Goal: Information Seeking & Learning: Learn about a topic

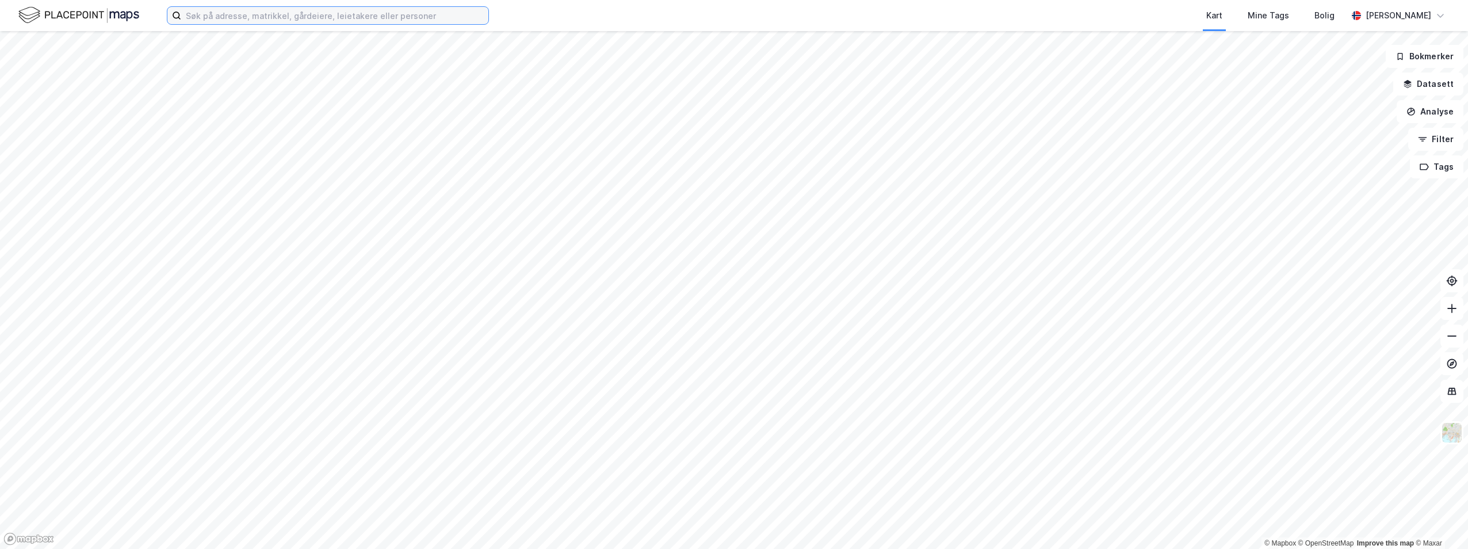
click at [302, 21] on input at bounding box center [334, 15] width 307 height 17
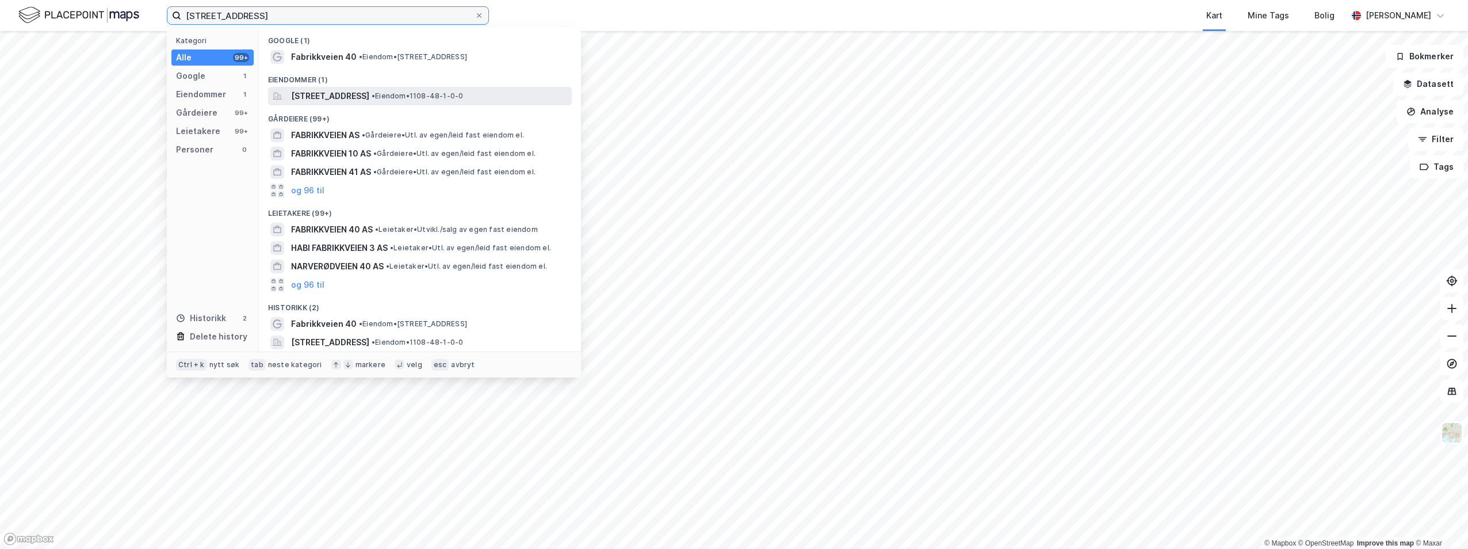
type input "[STREET_ADDRESS]"
click at [369, 91] on span "[STREET_ADDRESS]" at bounding box center [330, 96] width 78 height 14
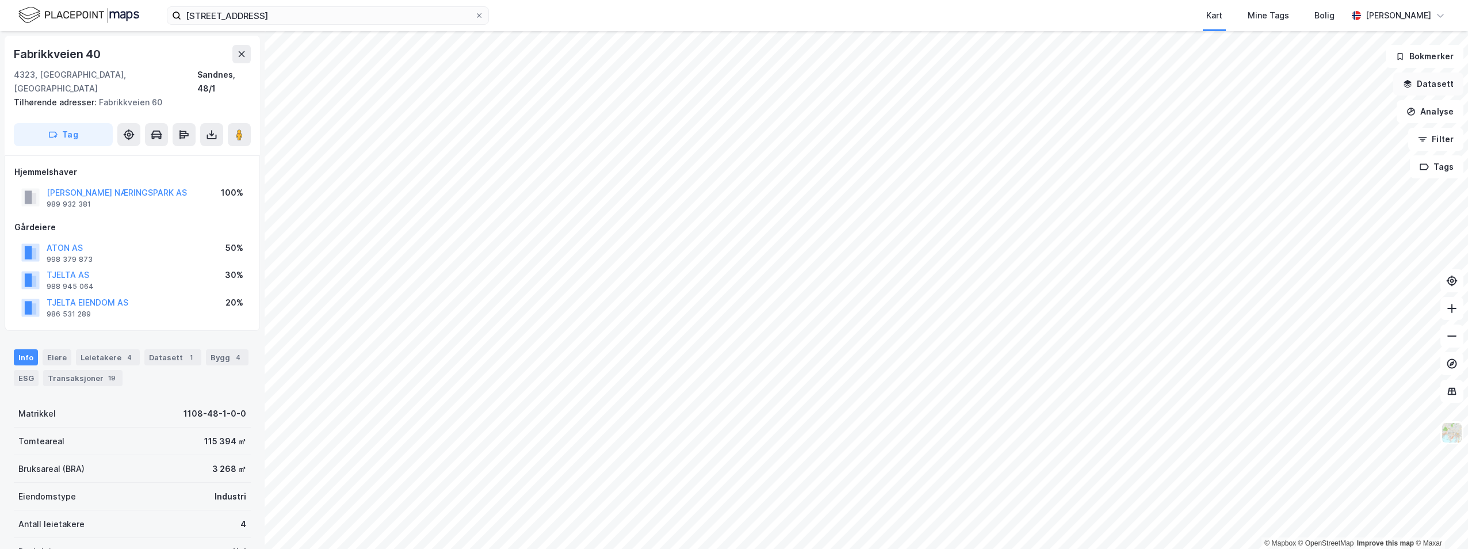
click at [1450, 74] on button "Datasett" at bounding box center [1428, 83] width 70 height 23
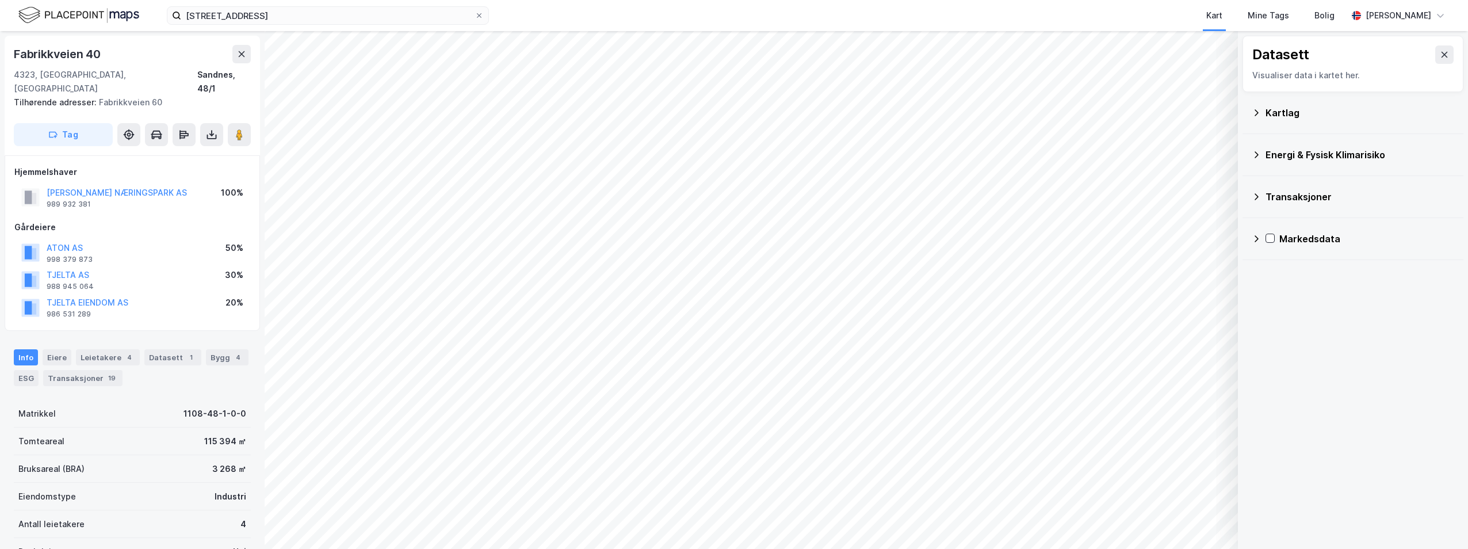
click at [1263, 125] on div "Kartlag" at bounding box center [1353, 113] width 202 height 28
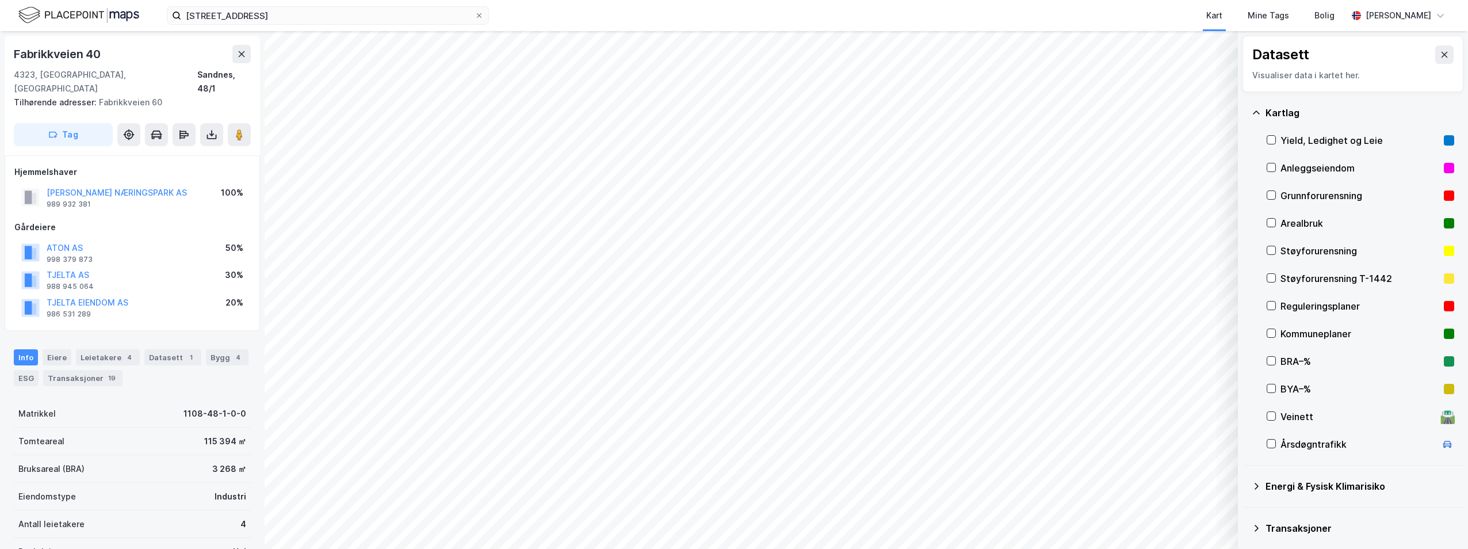
click at [1297, 304] on div "Reguleringsplaner" at bounding box center [1359, 306] width 159 height 14
click at [831, 30] on div "[STREET_ADDRESS] Kart Mine Tags Bolig [PERSON_NAME] © Mapbox © OpenStreetMap Im…" at bounding box center [734, 274] width 1468 height 549
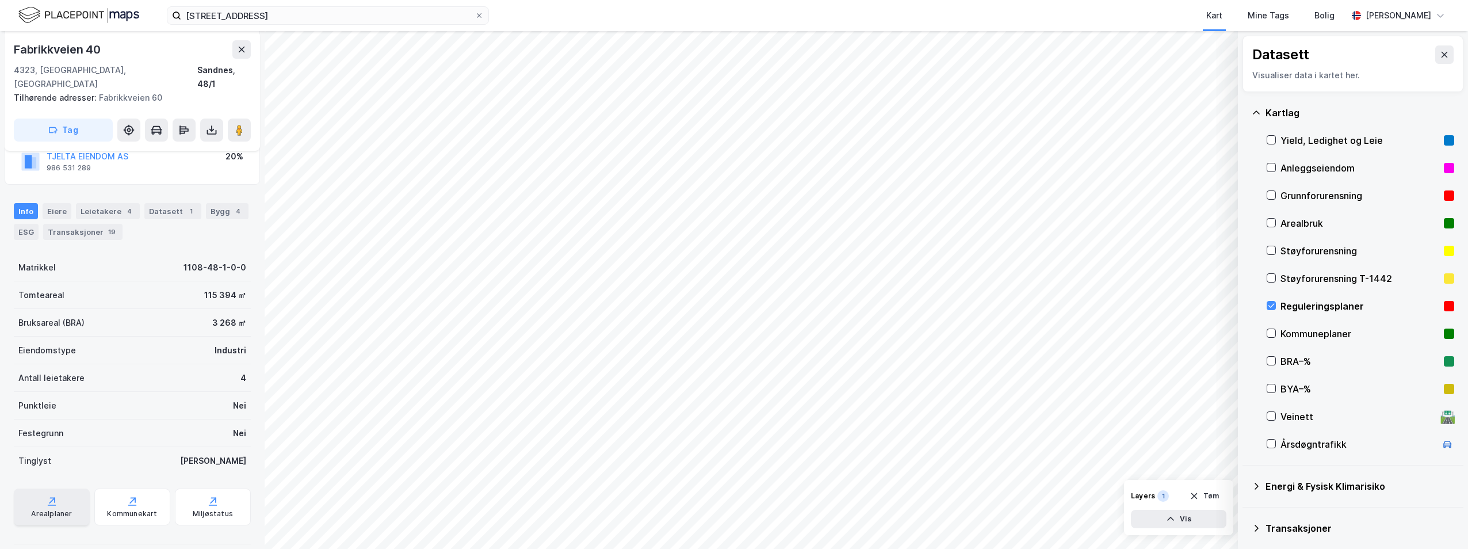
click at [59, 509] on div "Arealplaner" at bounding box center [51, 513] width 41 height 9
